Goal: Book appointment/travel/reservation

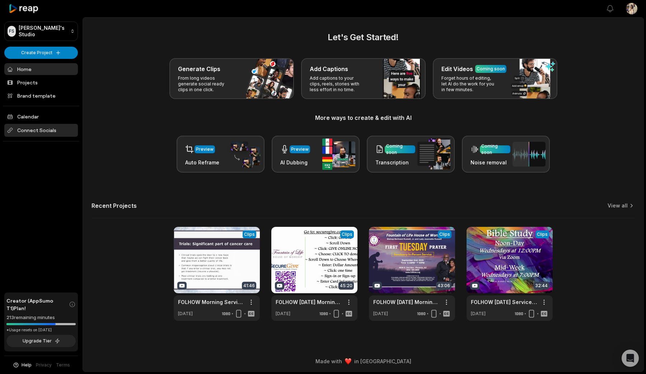
click at [25, 133] on span "Connect Socials" at bounding box center [41, 130] width 74 height 13
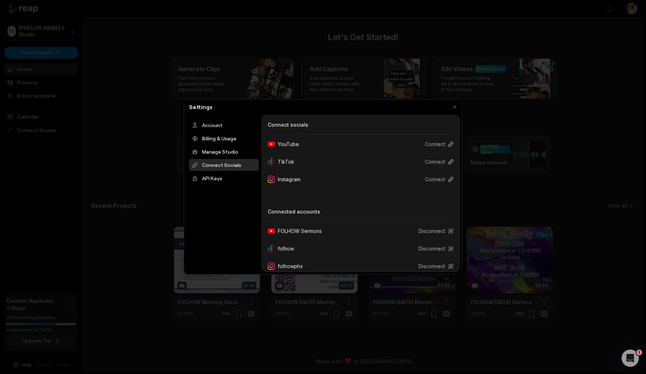
scroll to position [7, 0]
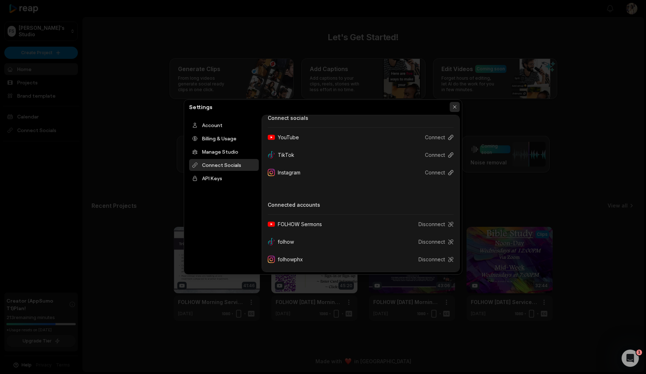
click at [454, 106] on button "button" at bounding box center [454, 107] width 10 height 10
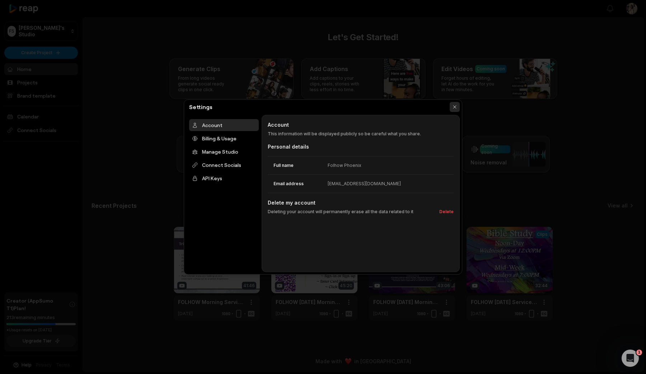
scroll to position [0, 0]
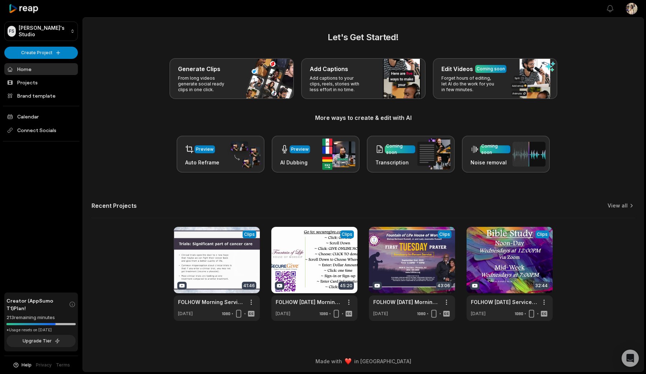
click at [100, 68] on div "Generate Clips From long videos generate social ready clips in one click. Add C…" at bounding box center [362, 78] width 543 height 41
click at [442, 39] on h2 "Let's Get Started!" at bounding box center [362, 37] width 543 height 13
click at [279, 54] on div "Let's Get Started! Generate Clips From long videos generate social ready clips …" at bounding box center [362, 102] width 543 height 142
click at [350, 48] on div "Let's Get Started! Generate Clips From long videos generate social ready clips …" at bounding box center [362, 102] width 543 height 142
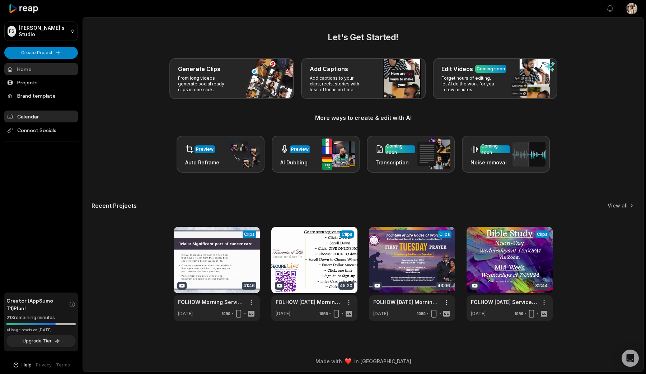
click at [36, 119] on link "Calendar" at bounding box center [41, 116] width 74 height 12
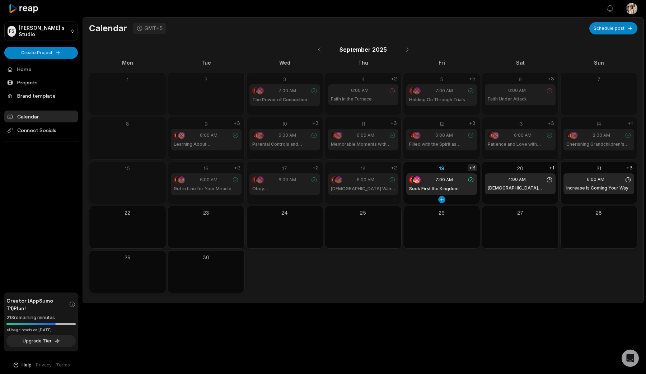
click at [471, 168] on div "+3" at bounding box center [471, 167] width 9 height 7
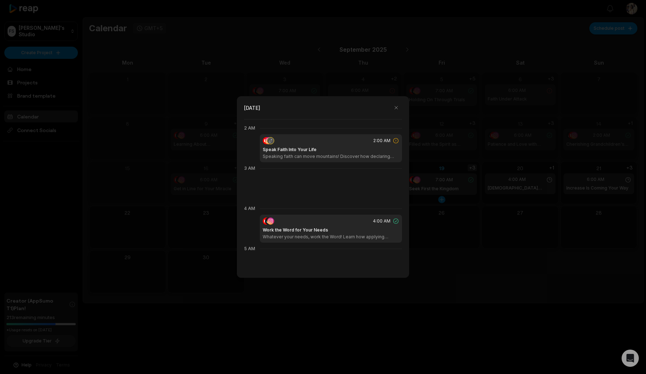
scroll to position [80, 0]
click at [341, 236] on p "Whatever your needs, work the Word! Learn how applying scripture and faith brin…" at bounding box center [331, 234] width 136 height 6
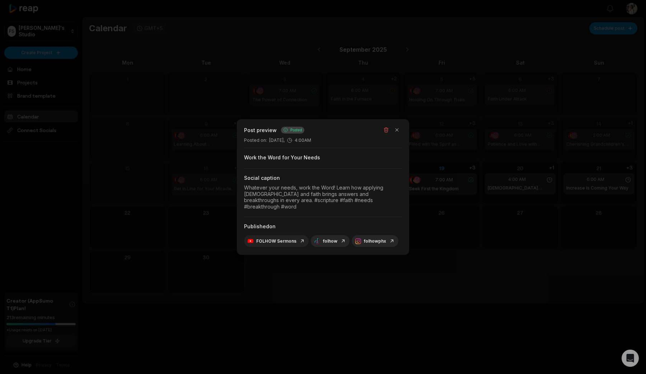
click at [268, 238] on link "FOLHOW Sermons" at bounding box center [275, 241] width 57 height 6
click at [371, 242] on div "folhowphx" at bounding box center [374, 241] width 47 height 12
click at [376, 239] on link "folhowphx" at bounding box center [374, 241] width 39 height 6
click at [399, 131] on button "button" at bounding box center [397, 130] width 10 height 10
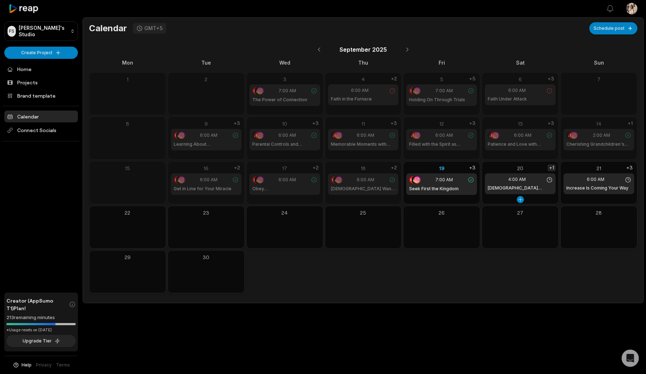
click at [552, 170] on div "+1" at bounding box center [551, 167] width 8 height 7
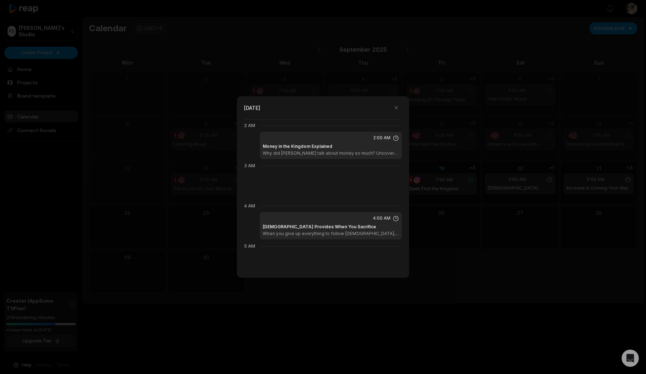
click at [445, 212] on div at bounding box center [323, 187] width 646 height 374
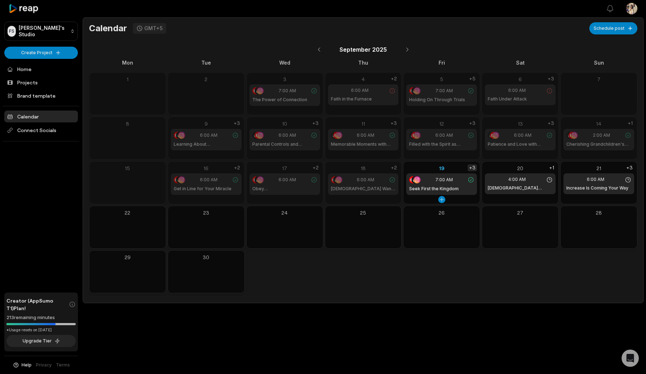
click at [472, 165] on div "+3" at bounding box center [471, 167] width 9 height 7
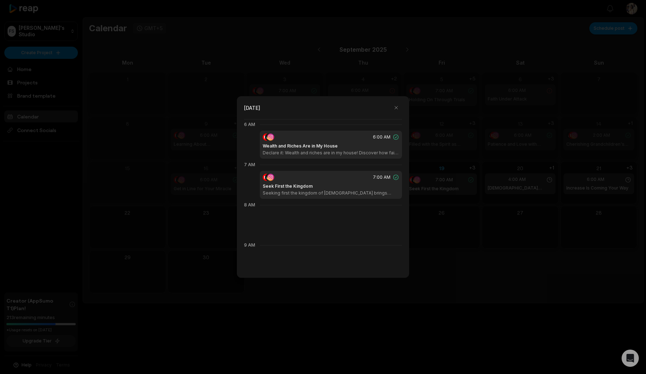
scroll to position [0, 0]
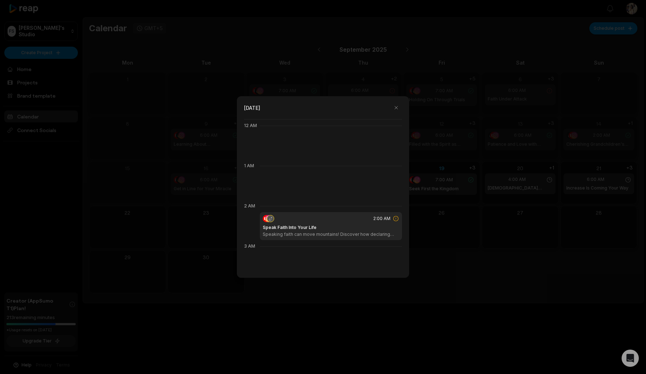
click at [486, 237] on div at bounding box center [323, 187] width 646 height 374
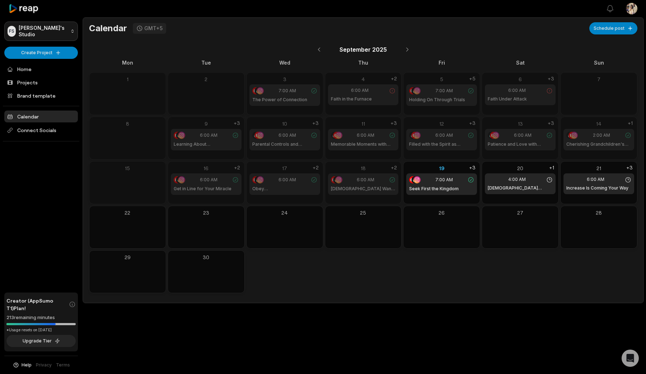
click at [57, 26] on html "FS Folhow's Studio Create Project Home Projects Brand template Calendar Connect…" at bounding box center [323, 187] width 646 height 374
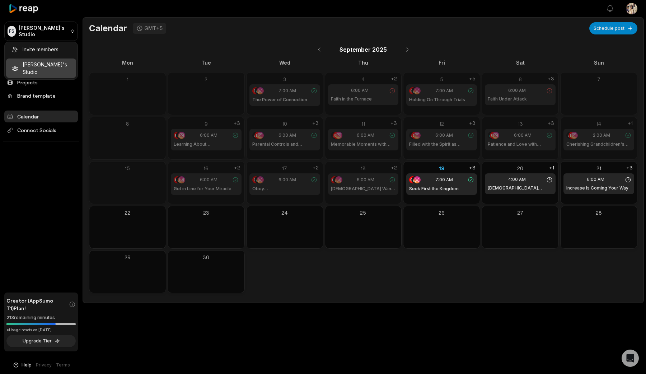
click at [113, 64] on html "FS Folhow's Studio Create Project Home Projects Brand template Calendar Connect…" at bounding box center [323, 187] width 646 height 374
click at [51, 184] on div "FS Folhow's Studio Create Project Home Projects Brand template Calendar Connect…" at bounding box center [41, 187] width 82 height 374
click at [166, 69] on div "Mon Tue Wed Thu Fri Sat Sun 1 2 3 7:00 AM The Power of Connection 4 6:00 AM Fai…" at bounding box center [363, 176] width 548 height 234
click at [165, 52] on div "September 2025" at bounding box center [363, 49] width 548 height 16
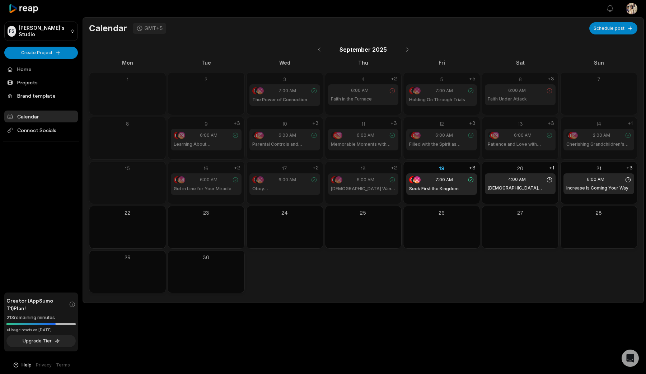
click at [508, 45] on div "September 2025" at bounding box center [363, 49] width 548 height 16
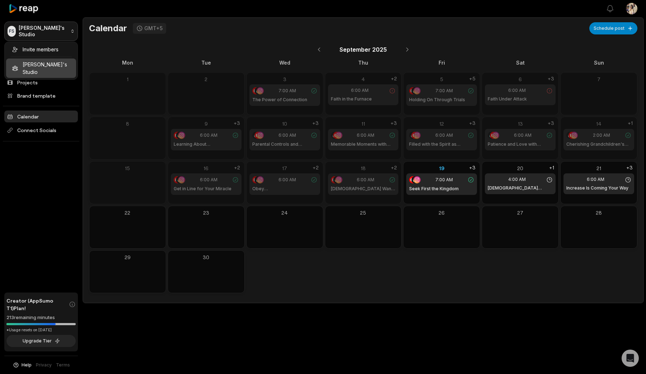
click at [47, 36] on html "FS Folhow's Studio Create Project Home Projects Brand template Calendar Connect…" at bounding box center [323, 187] width 646 height 374
click at [76, 8] on html "FS Folhow's Studio Create Project Home Projects Brand template Calendar Connect…" at bounding box center [323, 187] width 646 height 374
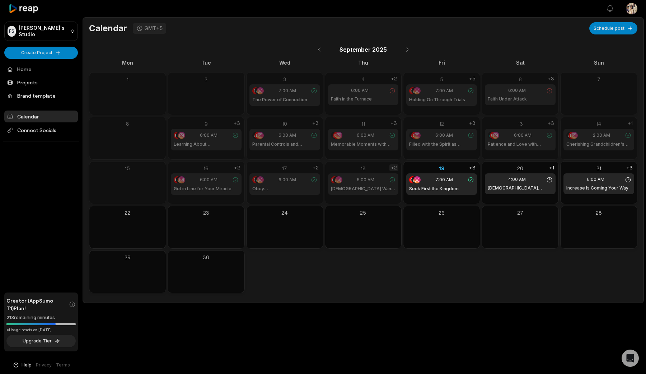
click at [392, 166] on div "+2" at bounding box center [393, 167] width 9 height 7
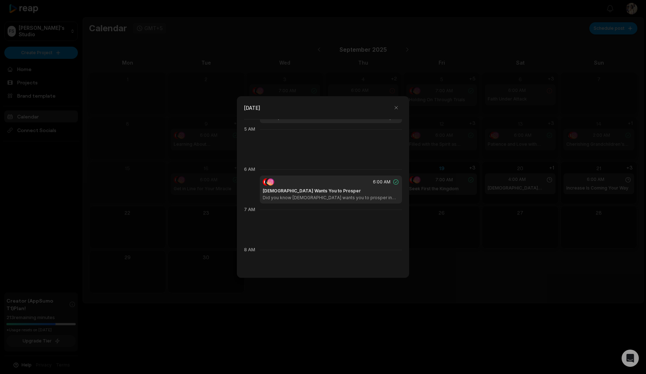
scroll to position [205, 0]
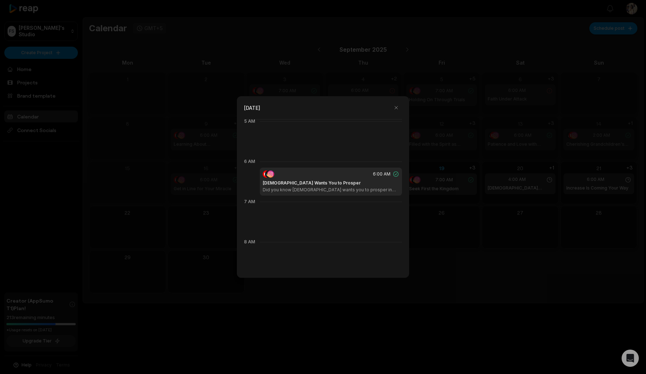
click at [459, 237] on div at bounding box center [323, 187] width 646 height 374
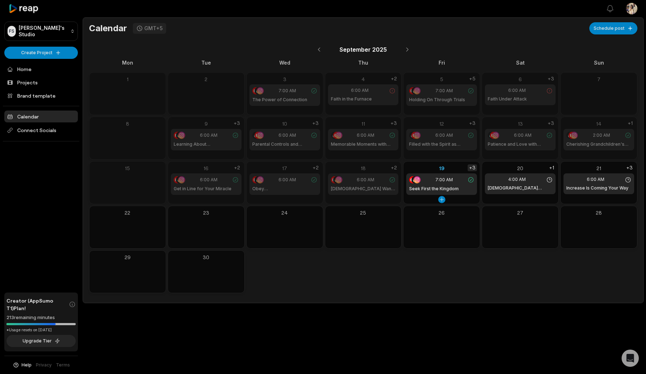
click at [473, 165] on div "+3" at bounding box center [471, 167] width 9 height 7
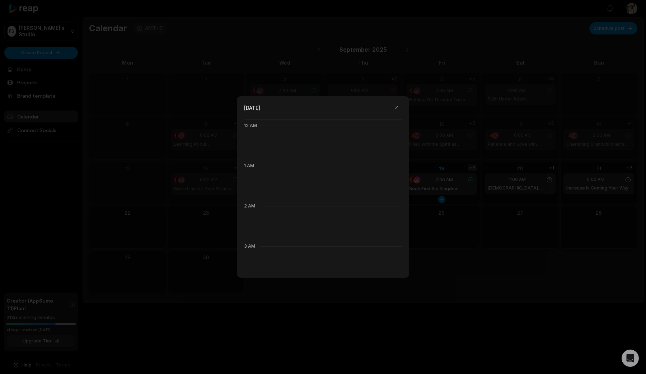
scroll to position [80, 0]
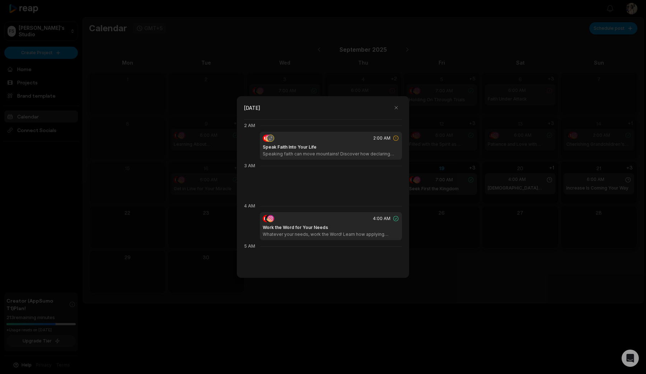
click at [284, 218] on div "4:00 AM" at bounding box center [331, 218] width 136 height 7
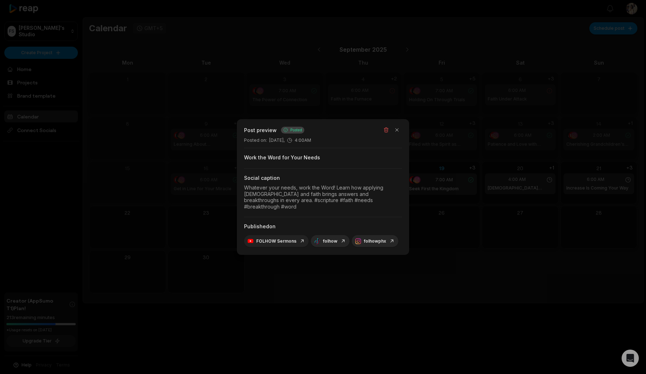
click at [287, 238] on link "FOLHOW Sermons" at bounding box center [275, 241] width 57 height 6
click at [367, 241] on div "folhowphx" at bounding box center [374, 241] width 47 height 12
click at [369, 238] on link "folhowphx" at bounding box center [374, 241] width 39 height 6
click at [319, 196] on div "Whatever your needs, work the Word! Learn how applying scripture and faith brin…" at bounding box center [323, 196] width 158 height 25
click at [508, 263] on div at bounding box center [323, 187] width 646 height 374
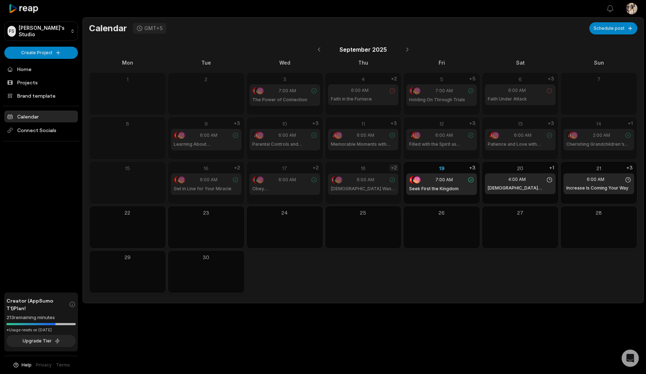
click at [396, 164] on div "+2" at bounding box center [393, 167] width 9 height 7
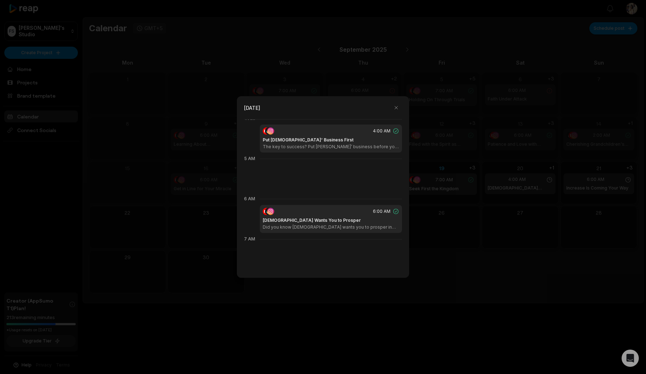
scroll to position [0, 0]
